Goal: Task Accomplishment & Management: Manage account settings

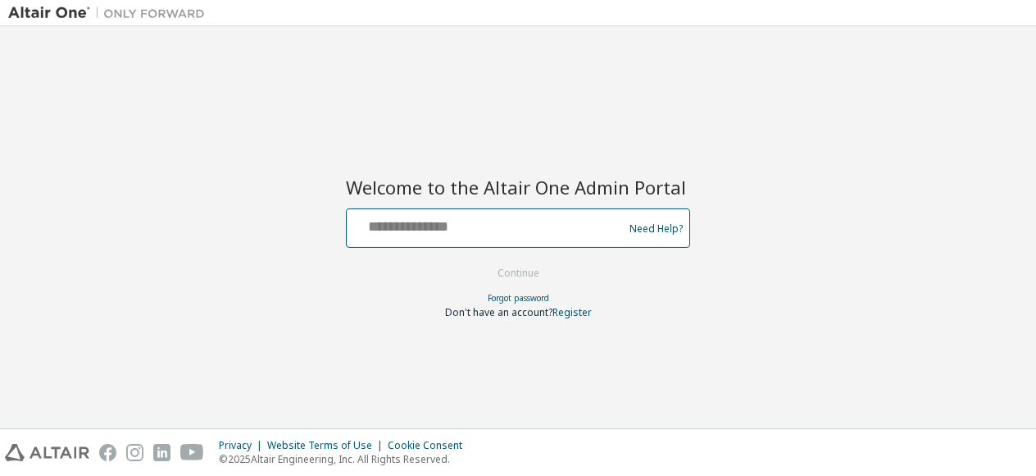
click at [523, 223] on input "text" at bounding box center [487, 224] width 268 height 24
type input "**********"
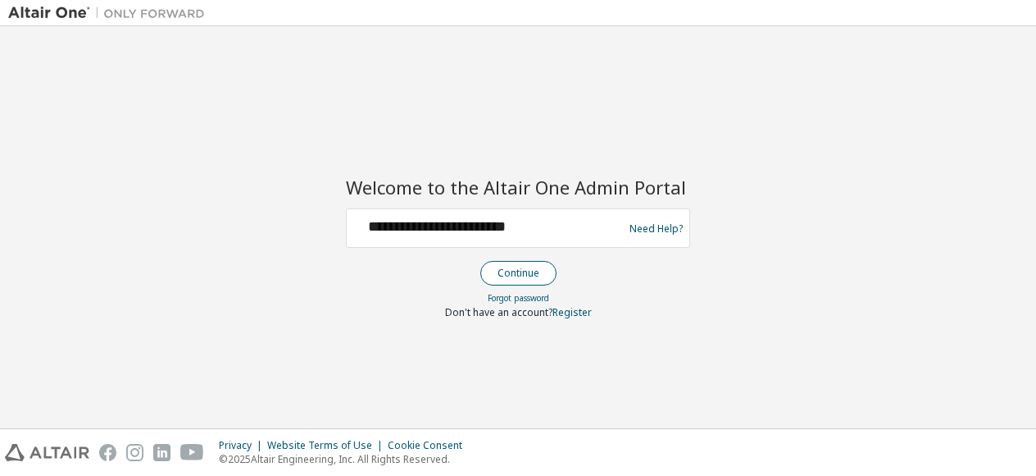
click at [517, 275] on button "Continue" at bounding box center [518, 273] width 76 height 25
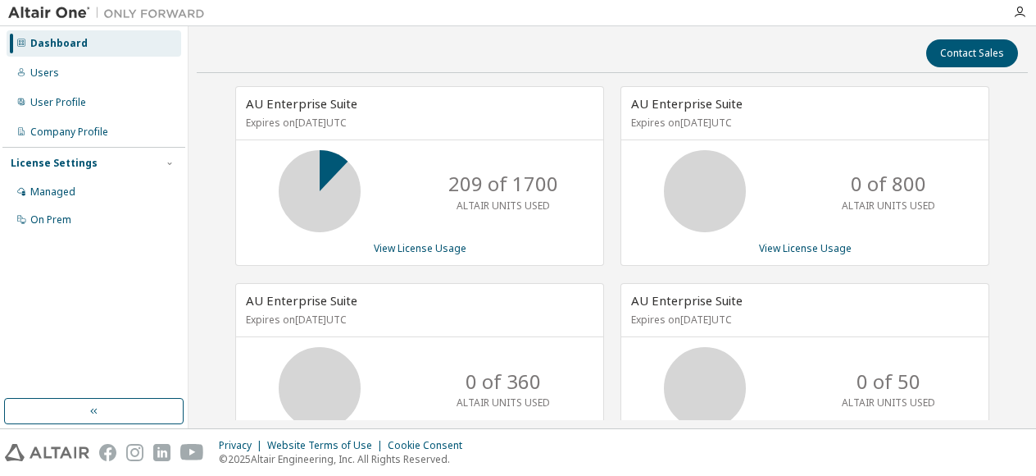
click at [59, 8] on img at bounding box center [110, 13] width 205 height 16
click at [51, 12] on img at bounding box center [110, 13] width 205 height 16
click at [62, 453] on img at bounding box center [47, 452] width 84 height 17
